Goal: Transaction & Acquisition: Book appointment/travel/reservation

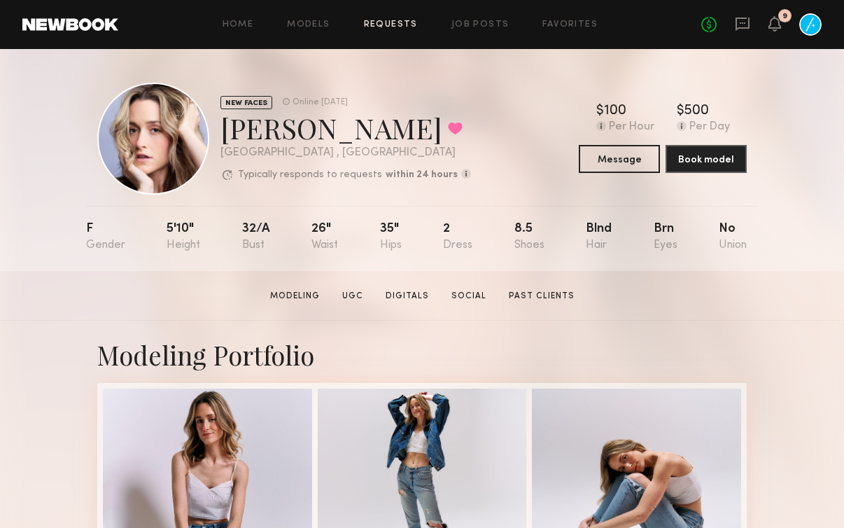
click at [385, 20] on link "Requests" at bounding box center [391, 24] width 54 height 9
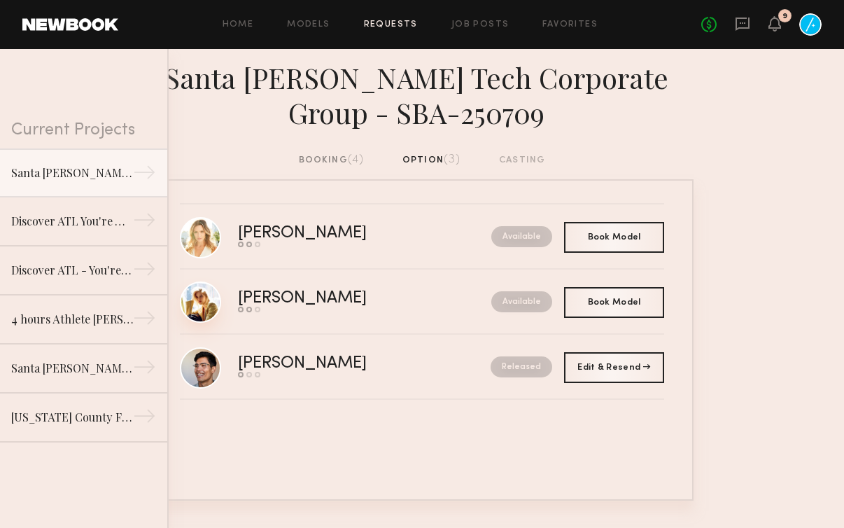
click at [216, 295] on link at bounding box center [200, 301] width 41 height 41
click at [607, 308] on div "Book Model Book" at bounding box center [614, 301] width 100 height 31
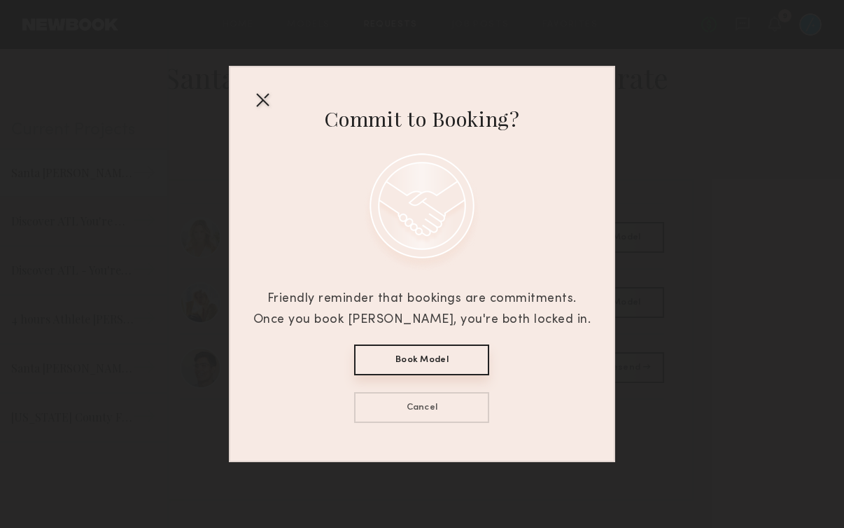
click at [262, 97] on div at bounding box center [262, 99] width 22 height 22
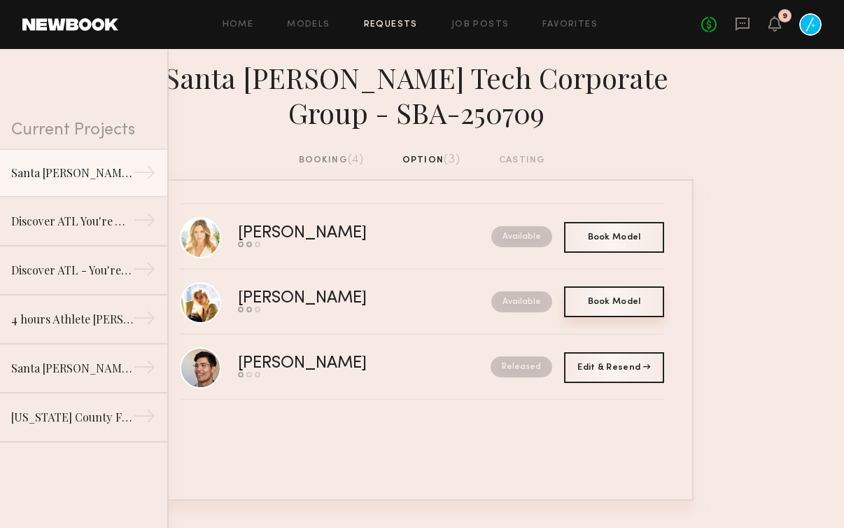
click at [610, 291] on div "Book Model Book" at bounding box center [614, 301] width 100 height 31
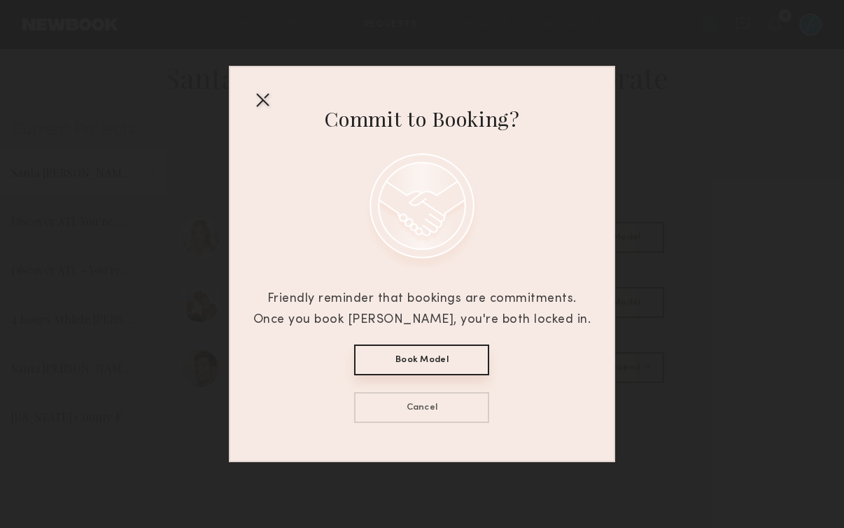
click at [460, 370] on button "Book Model" at bounding box center [421, 359] width 135 height 31
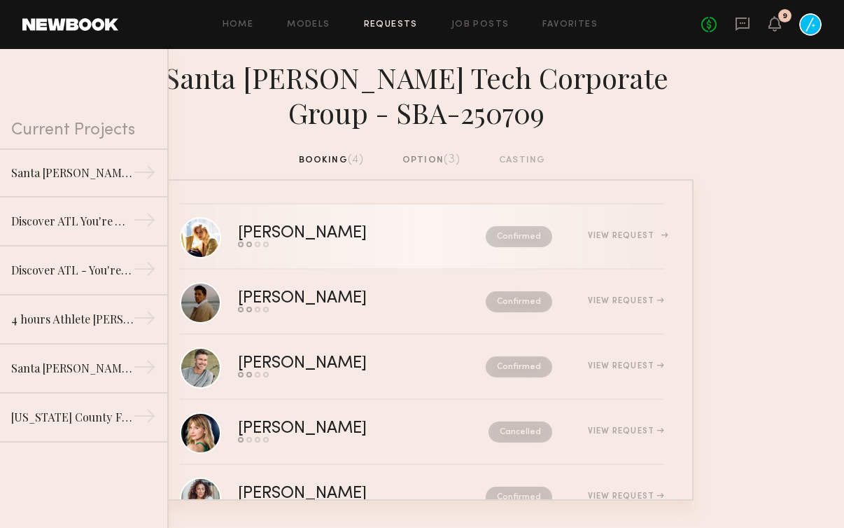
click at [637, 232] on div "View Request" at bounding box center [626, 236] width 76 height 8
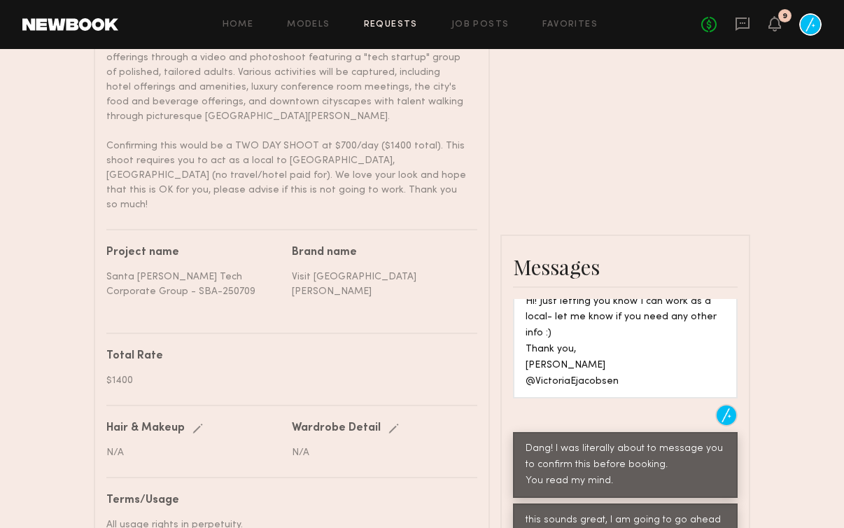
scroll to position [649, 0]
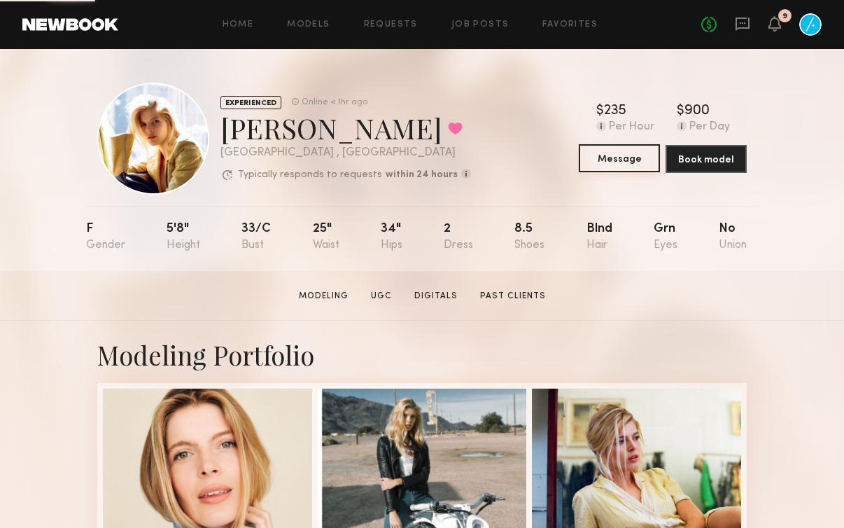
click at [610, 157] on button "Message" at bounding box center [619, 158] width 81 height 28
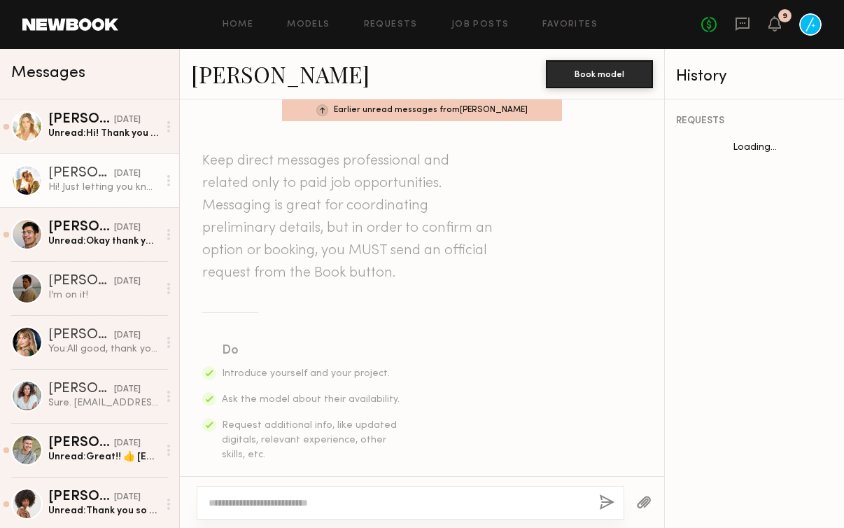
scroll to position [435, 0]
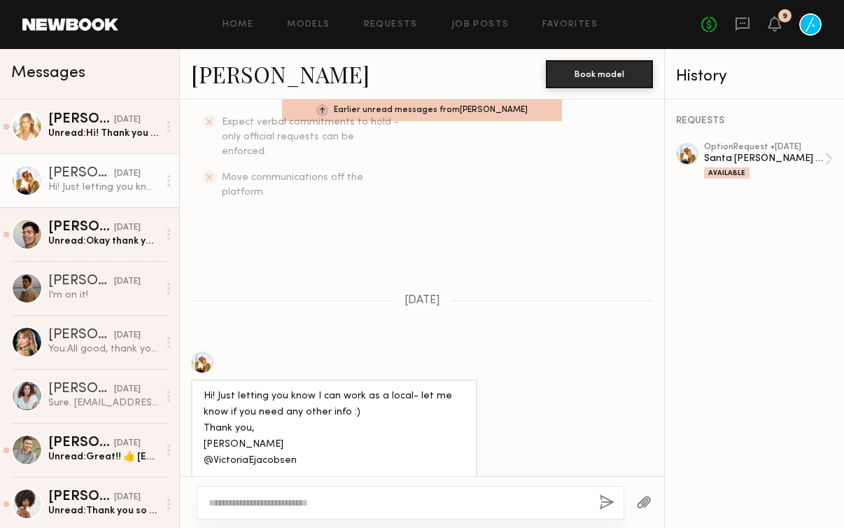
click at [324, 505] on textarea at bounding box center [398, 502] width 379 height 14
type textarea "**********"
click at [606, 502] on button "button" at bounding box center [606, 502] width 15 height 17
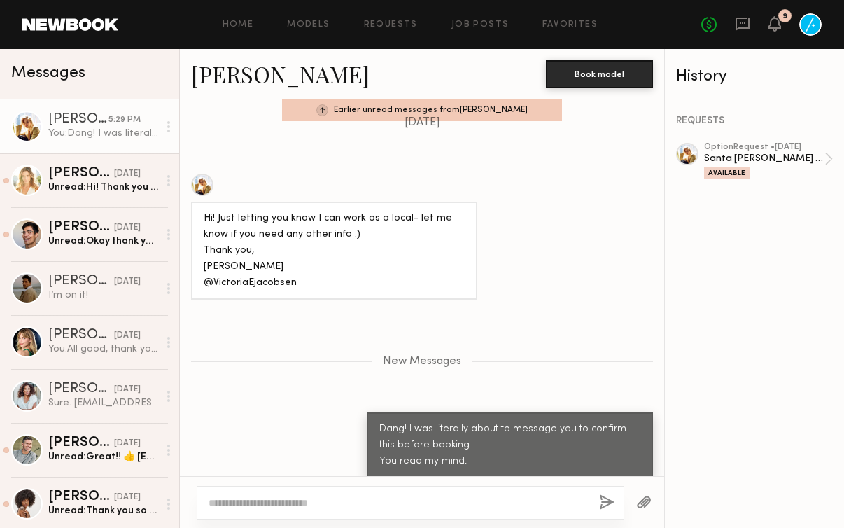
click at [498, 496] on textarea at bounding box center [398, 502] width 379 height 14
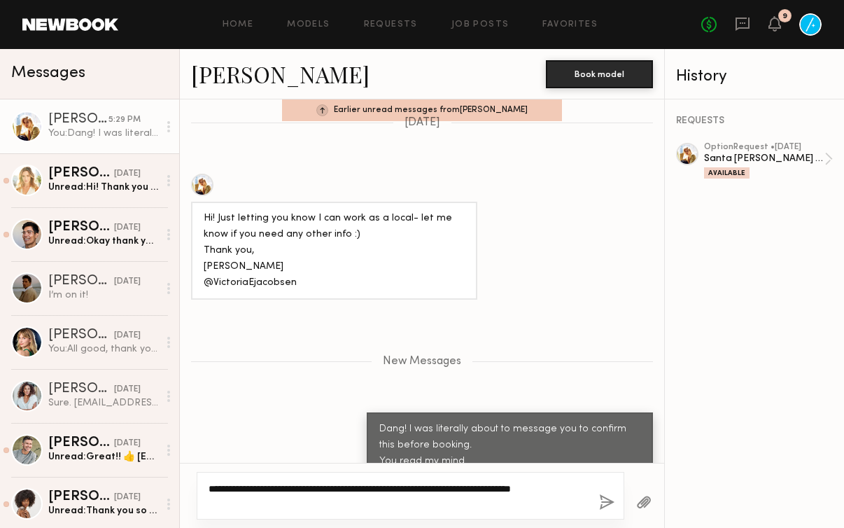
scroll to position [626, 0]
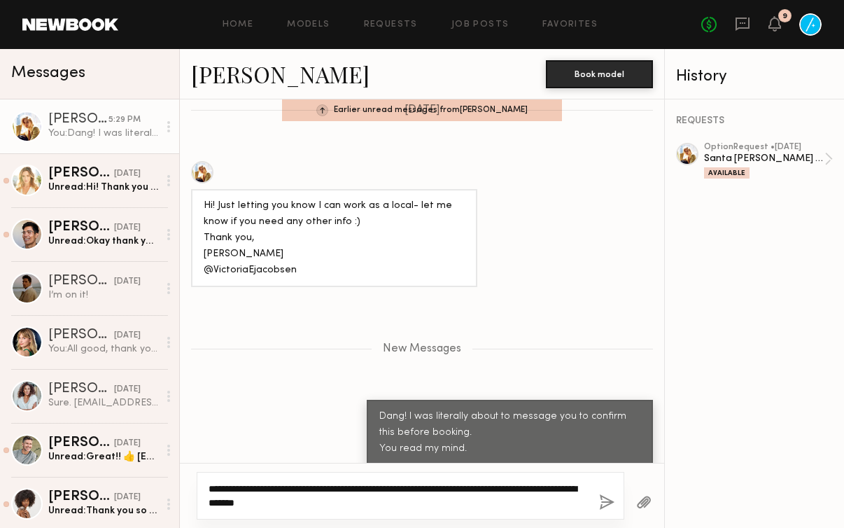
type textarea "**********"
click at [600, 499] on button "button" at bounding box center [606, 502] width 15 height 17
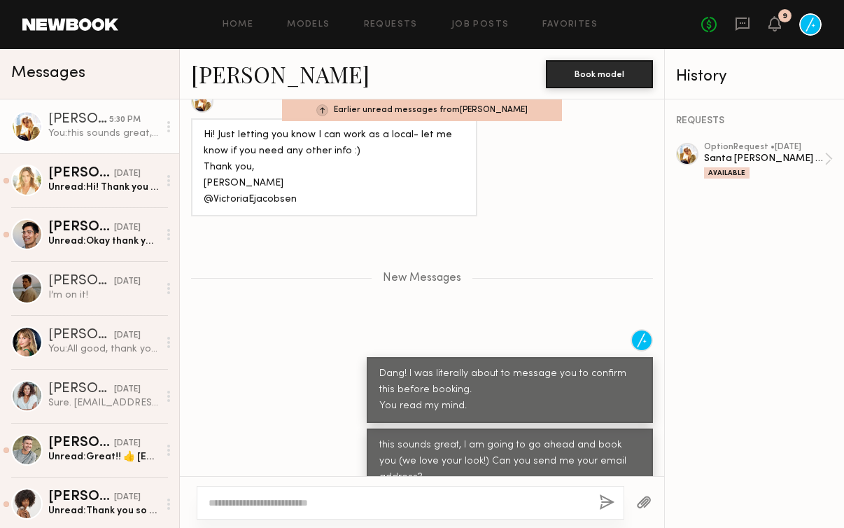
scroll to position [784, 0]
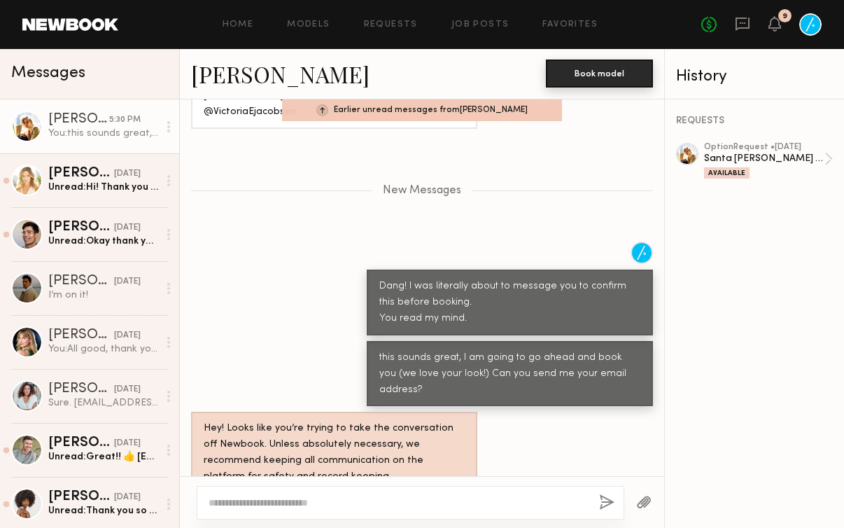
click at [586, 71] on button "Book model" at bounding box center [599, 73] width 107 height 28
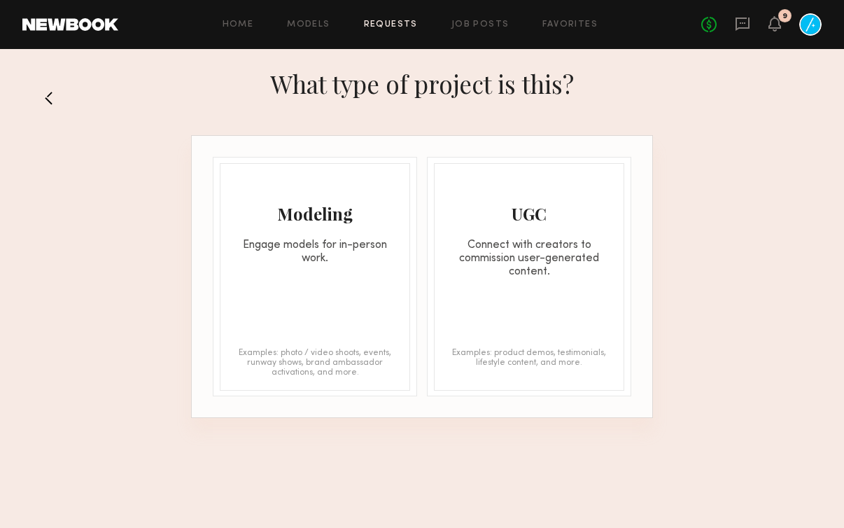
click at [246, 248] on div "Engage models for in-person work." at bounding box center [314, 252] width 189 height 27
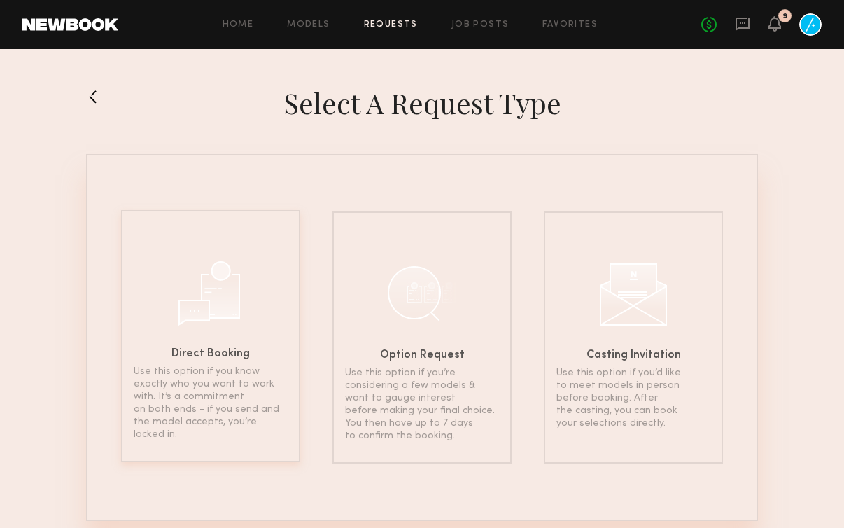
click at [218, 308] on div at bounding box center [211, 291] width 70 height 70
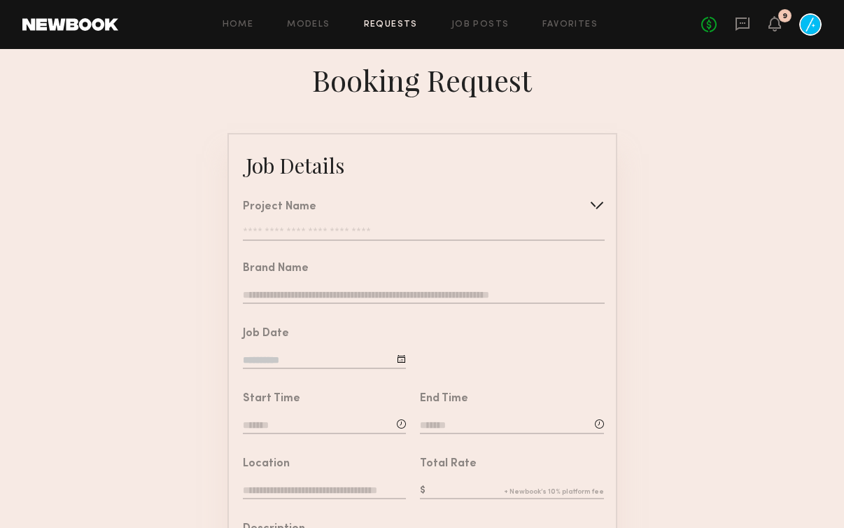
click at [580, 202] on div "Project Name" at bounding box center [423, 207] width 361 height 11
click at [598, 199] on div at bounding box center [597, 205] width 22 height 22
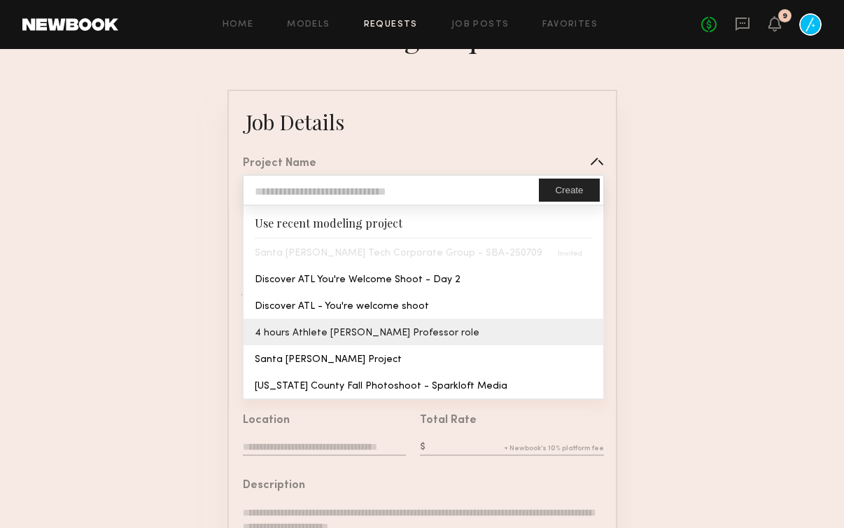
scroll to position [46, 0]
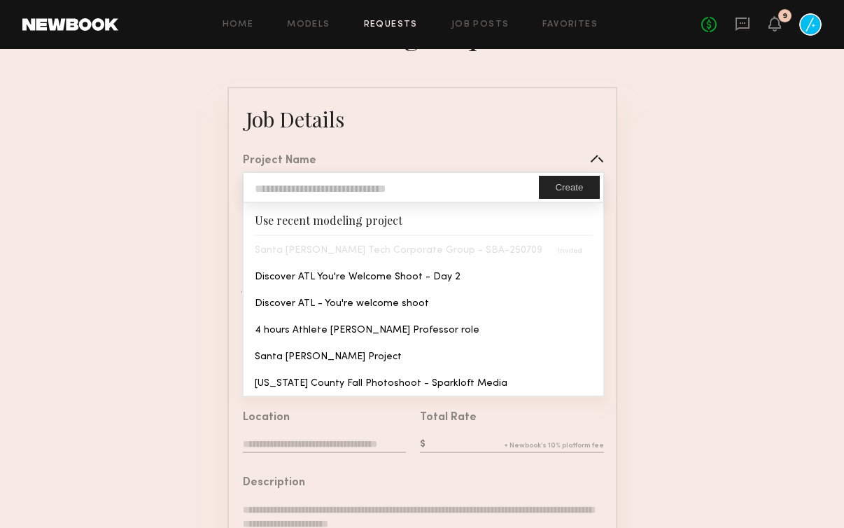
click at [379, 249] on div "Santa [PERSON_NAME] Tech Corporate Group - SBA-250709" at bounding box center [423, 249] width 359 height 27
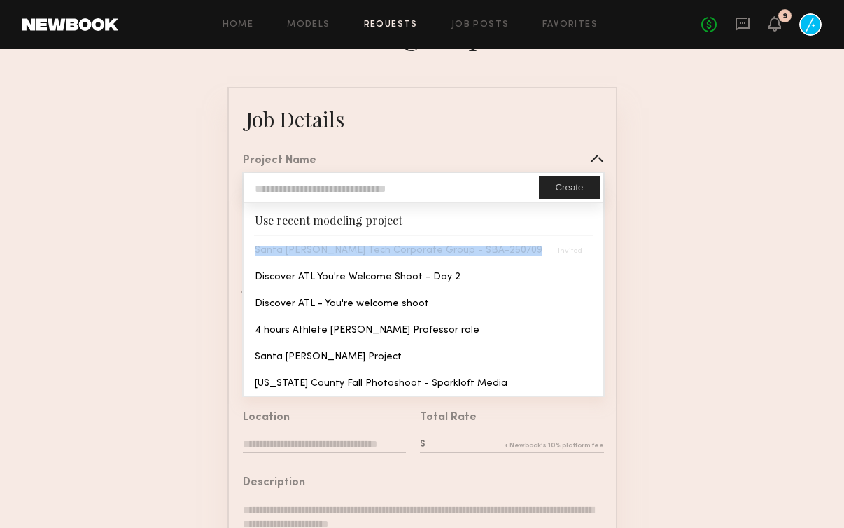
click at [379, 249] on div "Santa [PERSON_NAME] Tech Corporate Group - SBA-250709" at bounding box center [423, 249] width 359 height 27
